Goal: Communication & Community: Answer question/provide support

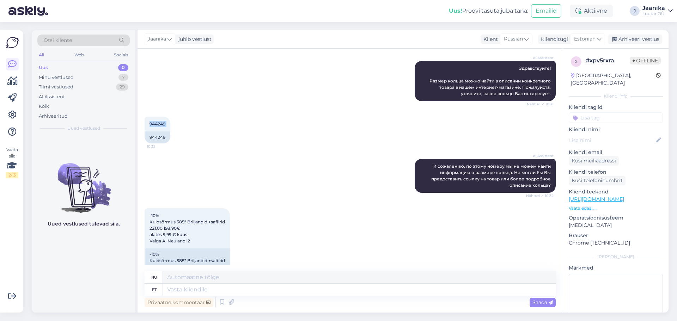
scroll to position [75, 0]
click at [205, 289] on textarea at bounding box center [359, 290] width 393 height 12
type textarea "Tere!"
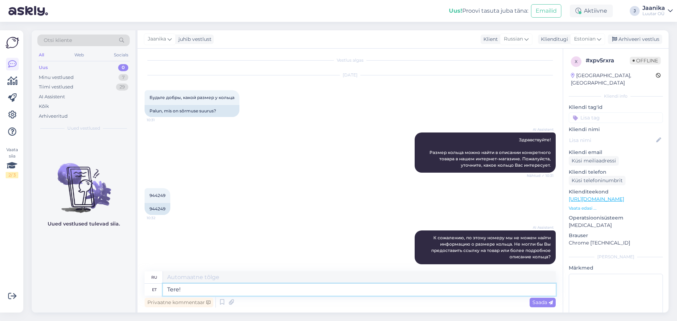
scroll to position [0, 0]
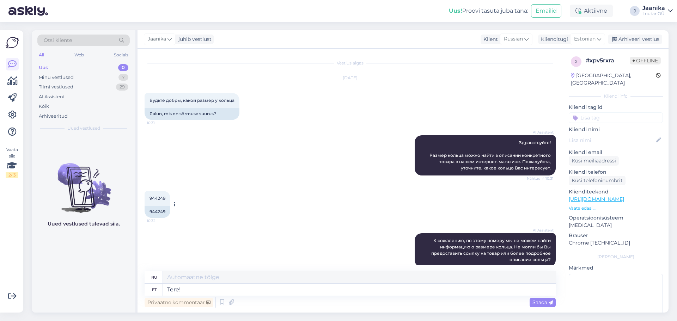
click at [159, 197] on span "944249" at bounding box center [158, 198] width 16 height 5
copy div "944249 10:32"
click at [197, 288] on textarea "Tere!" at bounding box center [359, 290] width 393 height 12
type textarea "suurus 20mm"
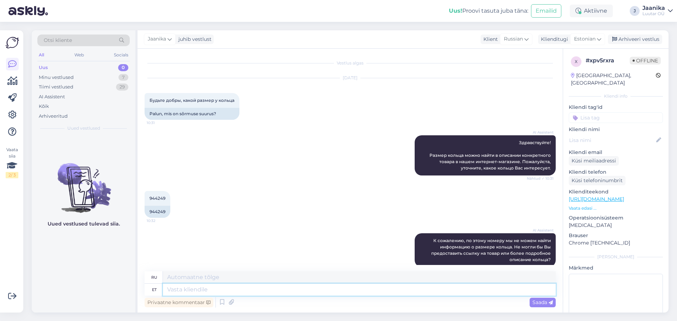
scroll to position [230, 0]
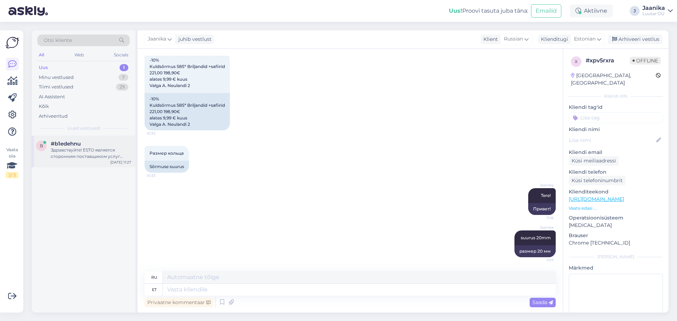
click at [63, 154] on div "Здравствуйте! ESTO является сторонним поставщиком услуг рассрочки. По вопросам,…" at bounding box center [91, 153] width 80 height 13
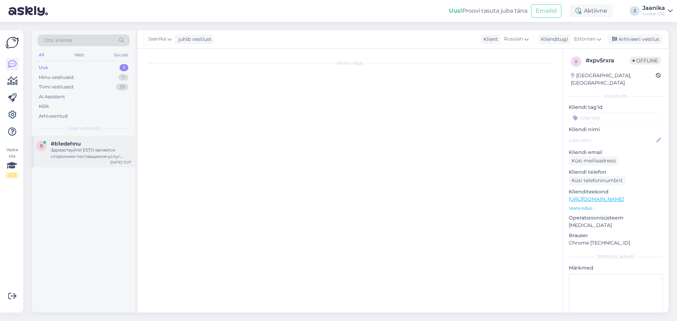
scroll to position [0, 0]
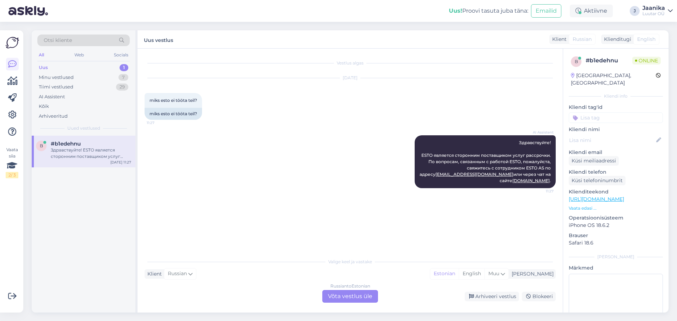
click at [336, 299] on div "Russian to Estonian Võta vestlus üle" at bounding box center [350, 296] width 56 height 13
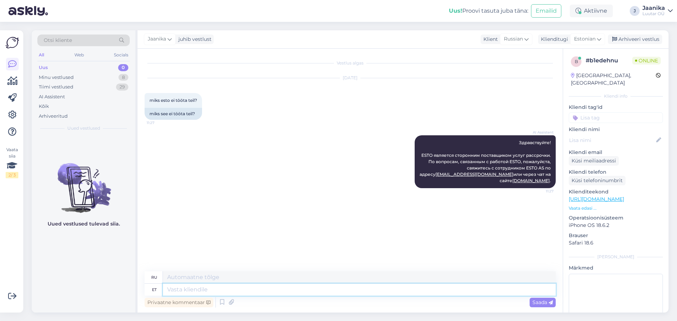
click at [240, 291] on textarea at bounding box center [359, 290] width 393 height 12
type textarea "Tere"
type textarea "Привет"
type textarea "mis"
type textarea "что"
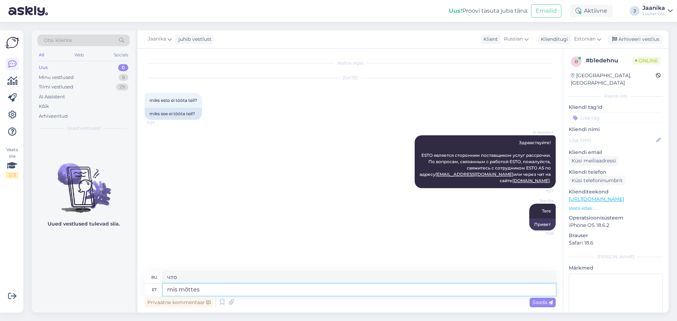
type textarea "mis mõttes"
type textarea "в каком смысле"
type textarea "mis [PERSON_NAME] t"
type textarea "в каком смысле нет"
type textarea "mis [PERSON_NAME] tööta, mi"
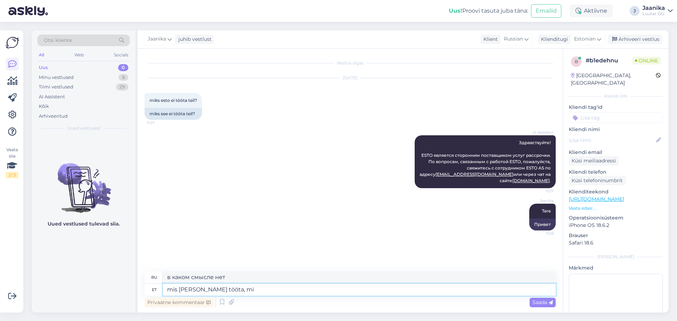
type textarea "в каком смысле не работает,"
type textarea "mis [PERSON_NAME] tööta, mis te"
type textarea "в каком смысле не работает, что"
type textarea "mis [PERSON_NAME] tööta, mis te si"
type textarea "в каком смысле не работает, что вы"
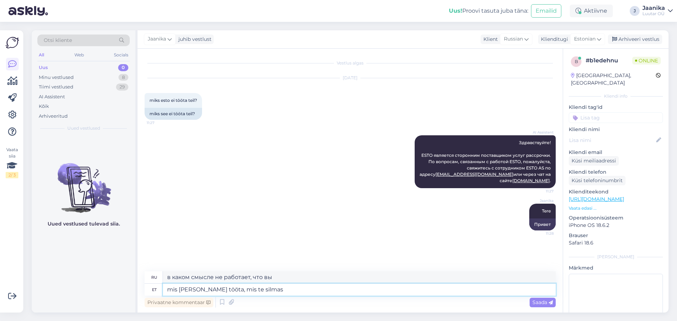
type textarea "mis [PERSON_NAME] tööta, mis te silmas p"
type textarea "Что значит не работает?"
type textarea "mis [PERSON_NAME] tööta, mis te silmas peate"
type textarea "в каком смысле не работает, что вы имеете в виду"
type textarea "mis [PERSON_NAME] tööta, mis te silmas peate?"
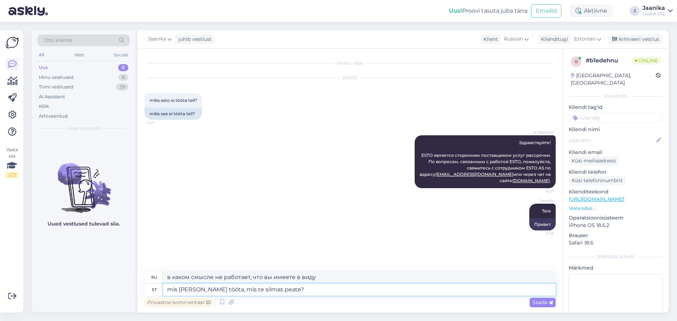
type textarea "Что вы подразумеваете под словом «не работать»?"
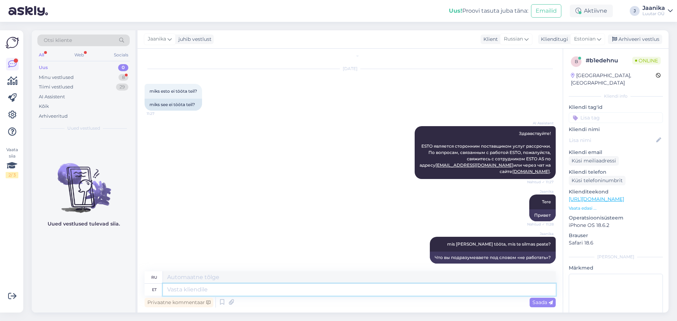
scroll to position [107, 0]
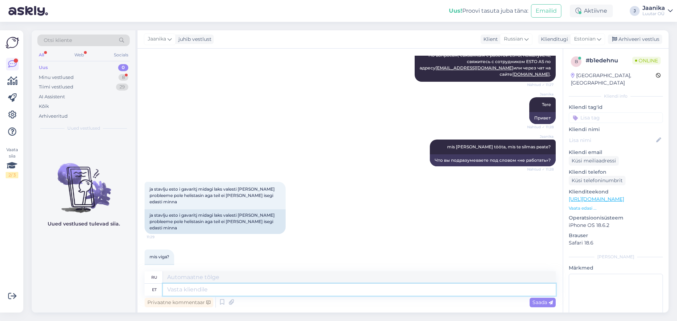
click at [197, 290] on textarea at bounding box center [359, 290] width 393 height 12
type textarea "[PERSON_NAME]"
type textarea "чей"
type textarea "[PERSON_NAME] nimele"
type textarea "во имя которого"
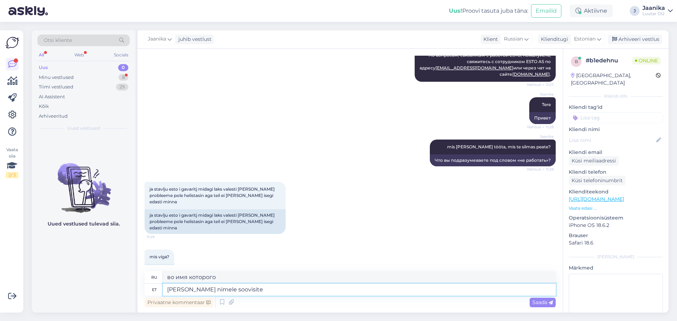
type textarea "[PERSON_NAME] nimele soovisite t"
type textarea "во имя которого вы хотели"
type textarea "[PERSON_NAME] nimele soovisite teha, v"
type textarea "во имя которого ты хотел сделать,"
type textarea "[PERSON_NAME] nimele soovisite teha, vaatan k"
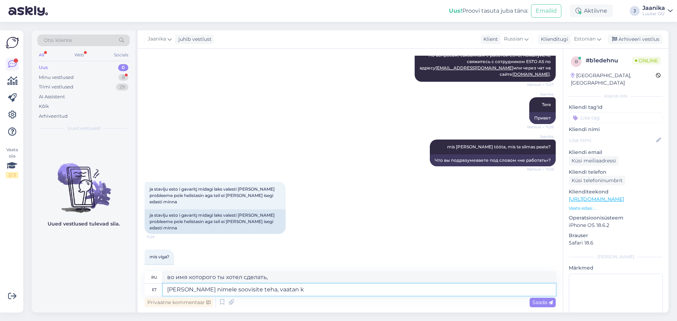
type textarea "Я посмотрю, чье имя вы хотели бы это сделать."
type textarea "[PERSON_NAME] nimele soovisite teha, vaatan kas"
type textarea "Я посмотрю, кого ты хотел видеть в числе претендентов."
type textarea "[PERSON_NAME] nimele soovisite teha, vaatan kas tellimus"
type textarea "Я проверю, у кого вы хотели сделать заказ."
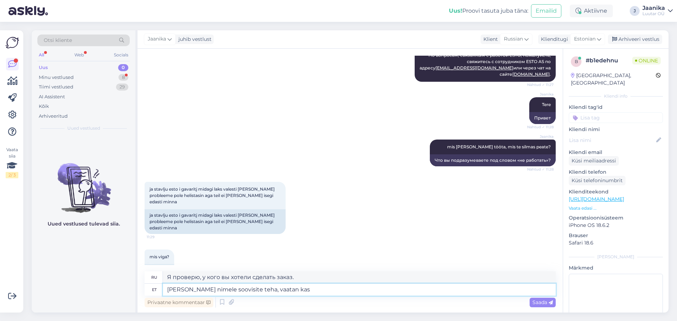
type textarea "[PERSON_NAME] nimele soovisite teha, vaatan kas"
type textarea "Я посмотрю, кого ты хотел видеть в числе претендентов."
type textarea "[PERSON_NAME] nimele soovisite teha, vaatan"
type textarea "Я посмотрю, чье имя вы хотели бы это сделать."
type textarea "[PERSON_NAME] nimele soovisite teha, vaatan mis"
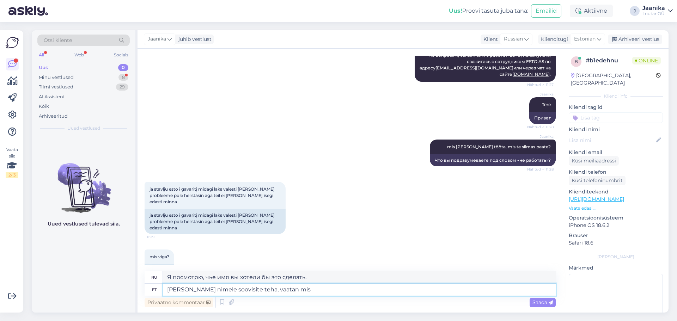
type textarea "Чье имя ты хотел написать? Я посмотрю, что"
type textarea "[PERSON_NAME] nimele soovisite teha, vaatan mis probleem"
type textarea "Кого ты хотел туда вписать? Я посмотрю, в чём проблема."
type textarea "[PERSON_NAME] nimele soovisite teha, vaatan mis probleem on"
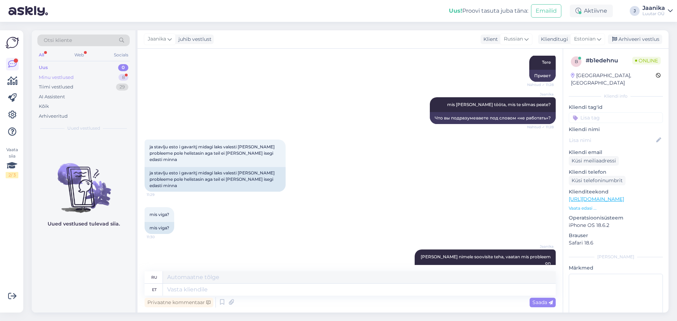
click at [70, 77] on div "Minu vestlused" at bounding box center [56, 77] width 35 height 7
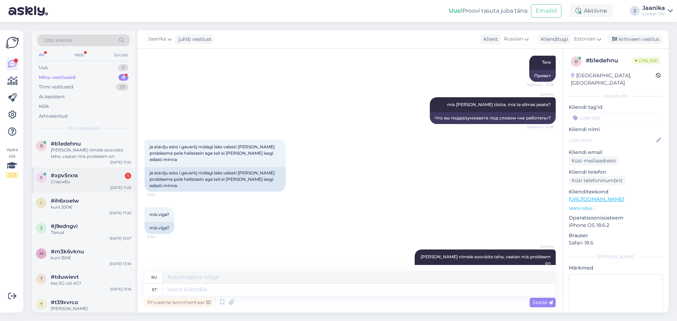
click at [69, 179] on span "#xpv5rxra" at bounding box center [64, 176] width 27 height 6
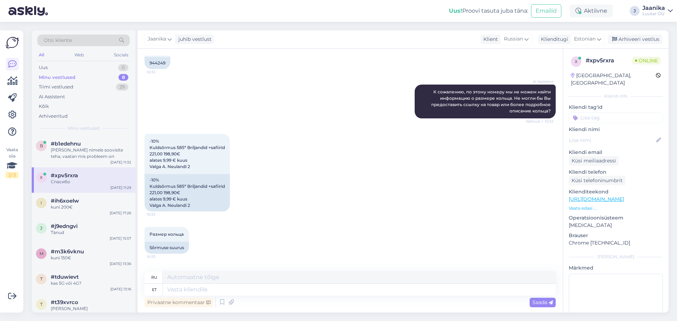
scroll to position [272, 0]
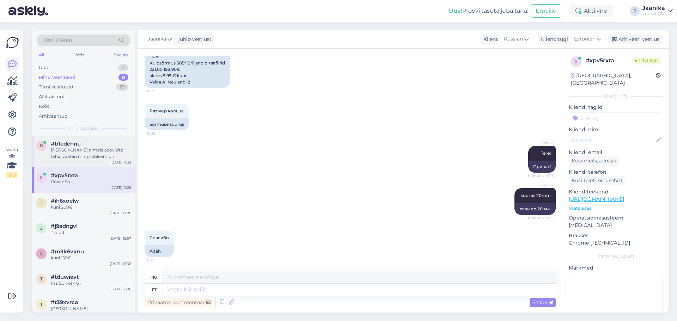
click at [69, 155] on div "[PERSON_NAME] nimele soovisite teha, vaatan mis probleem on" at bounding box center [91, 153] width 80 height 13
